Goal: Information Seeking & Learning: Find specific fact

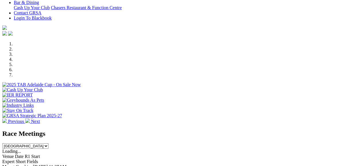
scroll to position [172, 0]
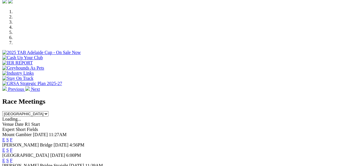
click at [13, 137] on link "F" at bounding box center [11, 139] width 3 height 5
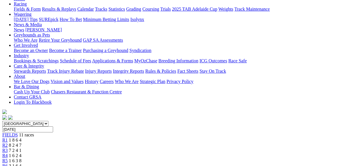
scroll to position [57, 0]
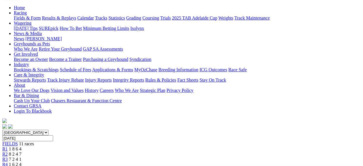
click at [8, 157] on span "R3" at bounding box center [4, 159] width 5 height 5
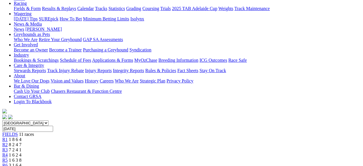
scroll to position [57, 0]
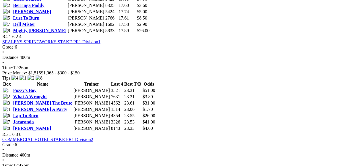
scroll to position [516, 0]
